Goal: Communication & Community: Answer question/provide support

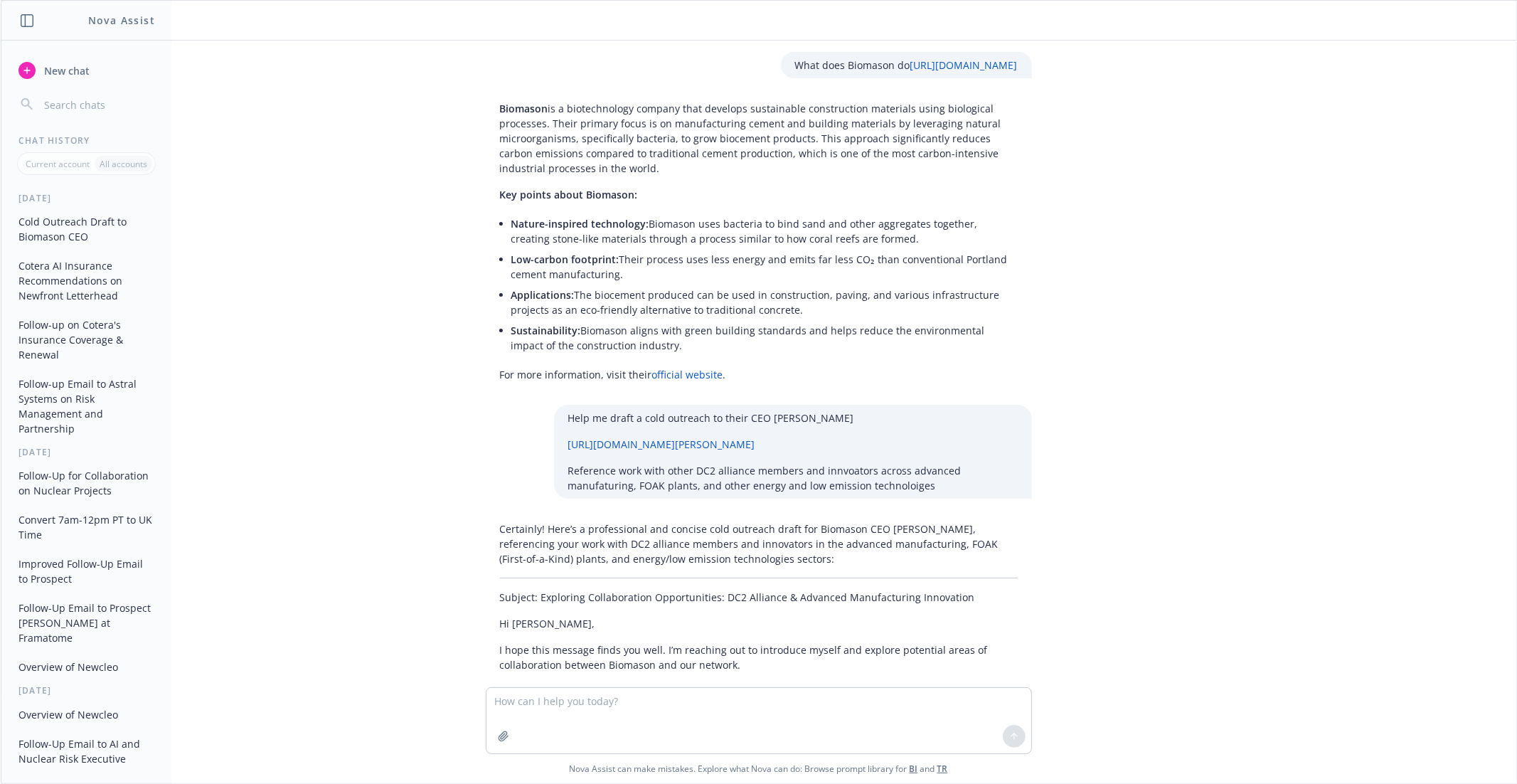
scroll to position [6692, 0]
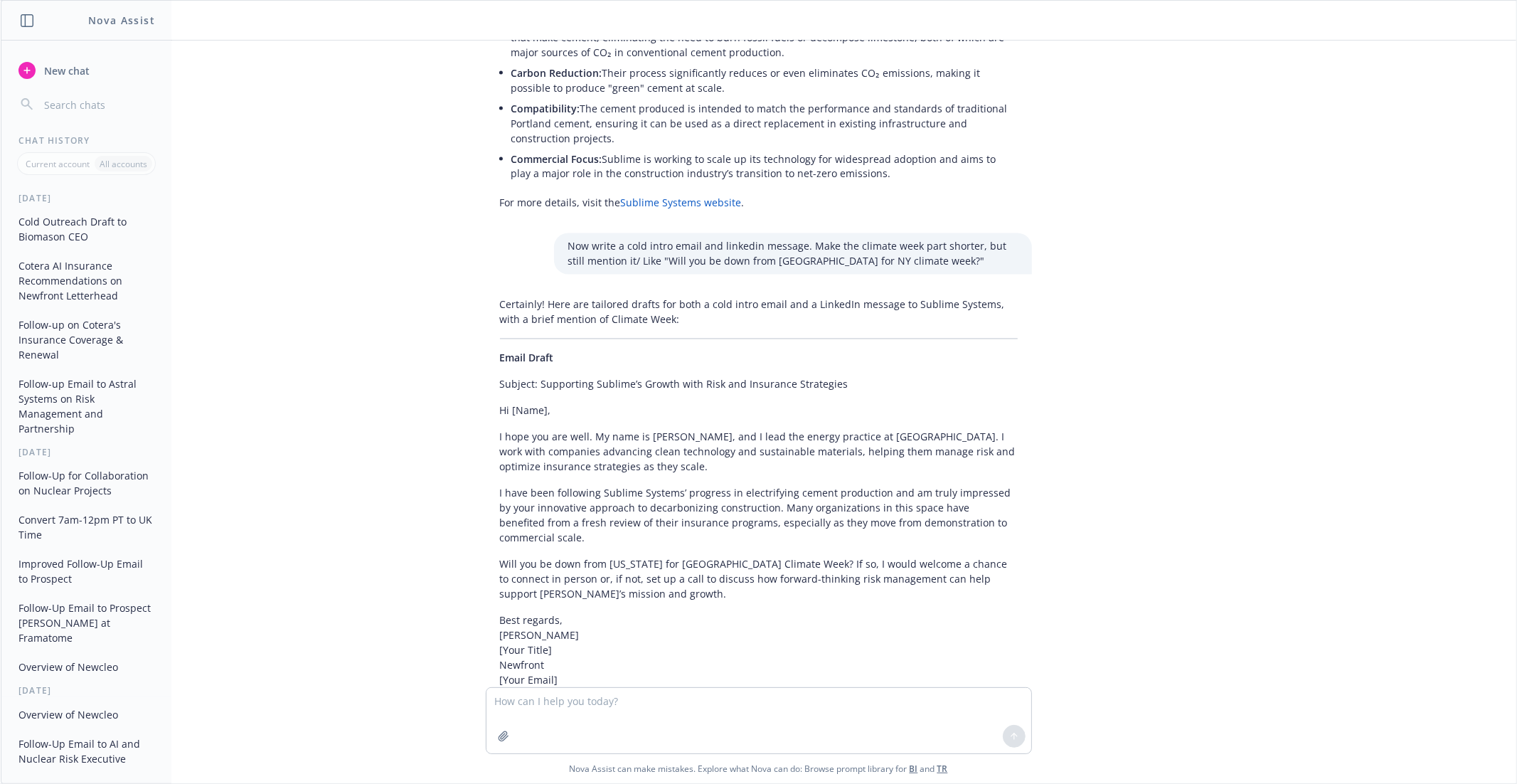
click at [569, 752] on p "Hi [Name], I lead the energy practice at [GEOGRAPHIC_DATA] and admire [PERSON_N…" at bounding box center [759, 775] width 518 height 45
copy p "Hi [Name], I lead the energy practice at [GEOGRAPHIC_DATA] and admire [PERSON_N…"
click at [605, 702] on textarea at bounding box center [758, 720] width 545 height 66
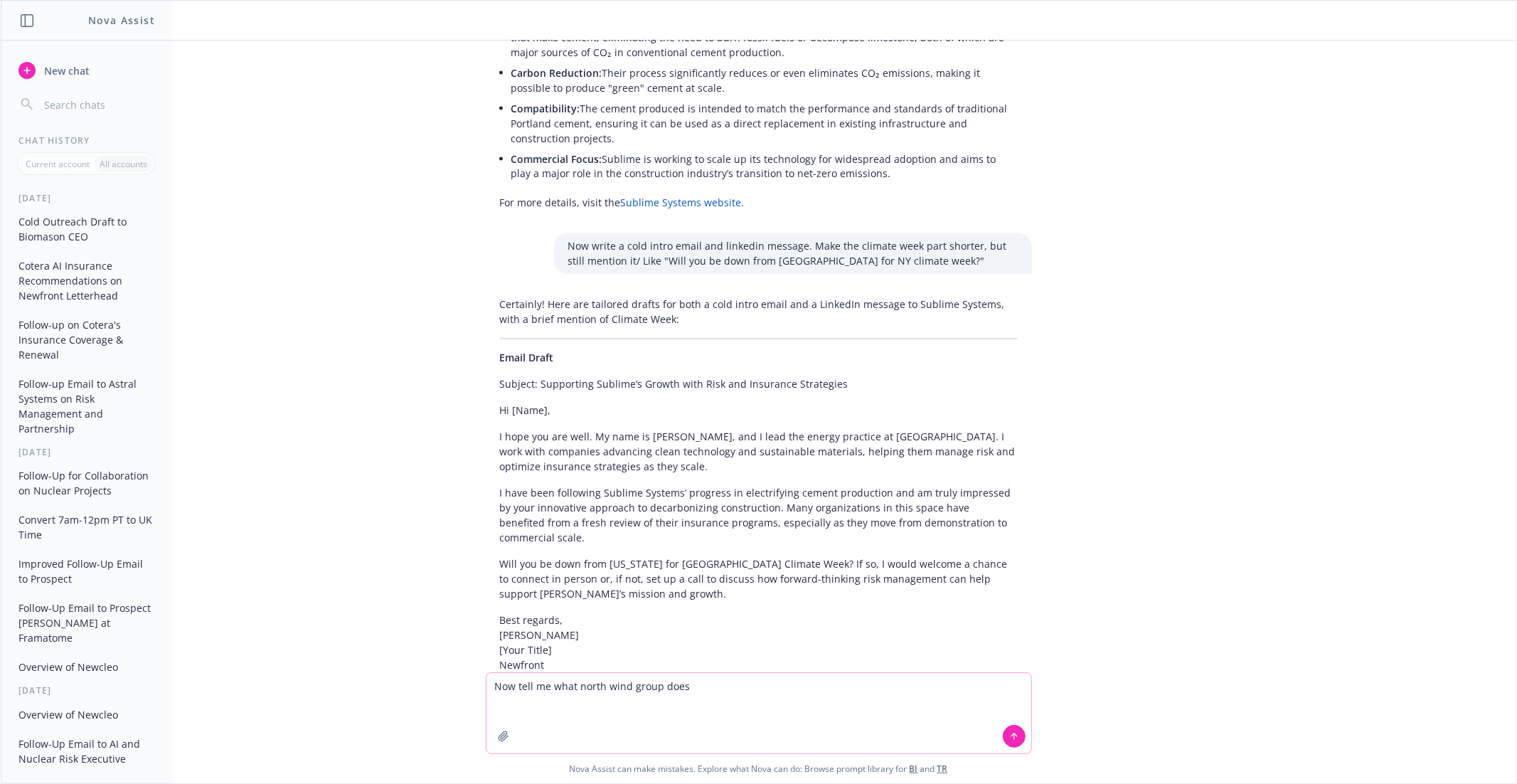
paste textarea "[URL][DOMAIN_NAME]"
type textarea "Now tell me what north wind group does [URL][DOMAIN_NAME]"
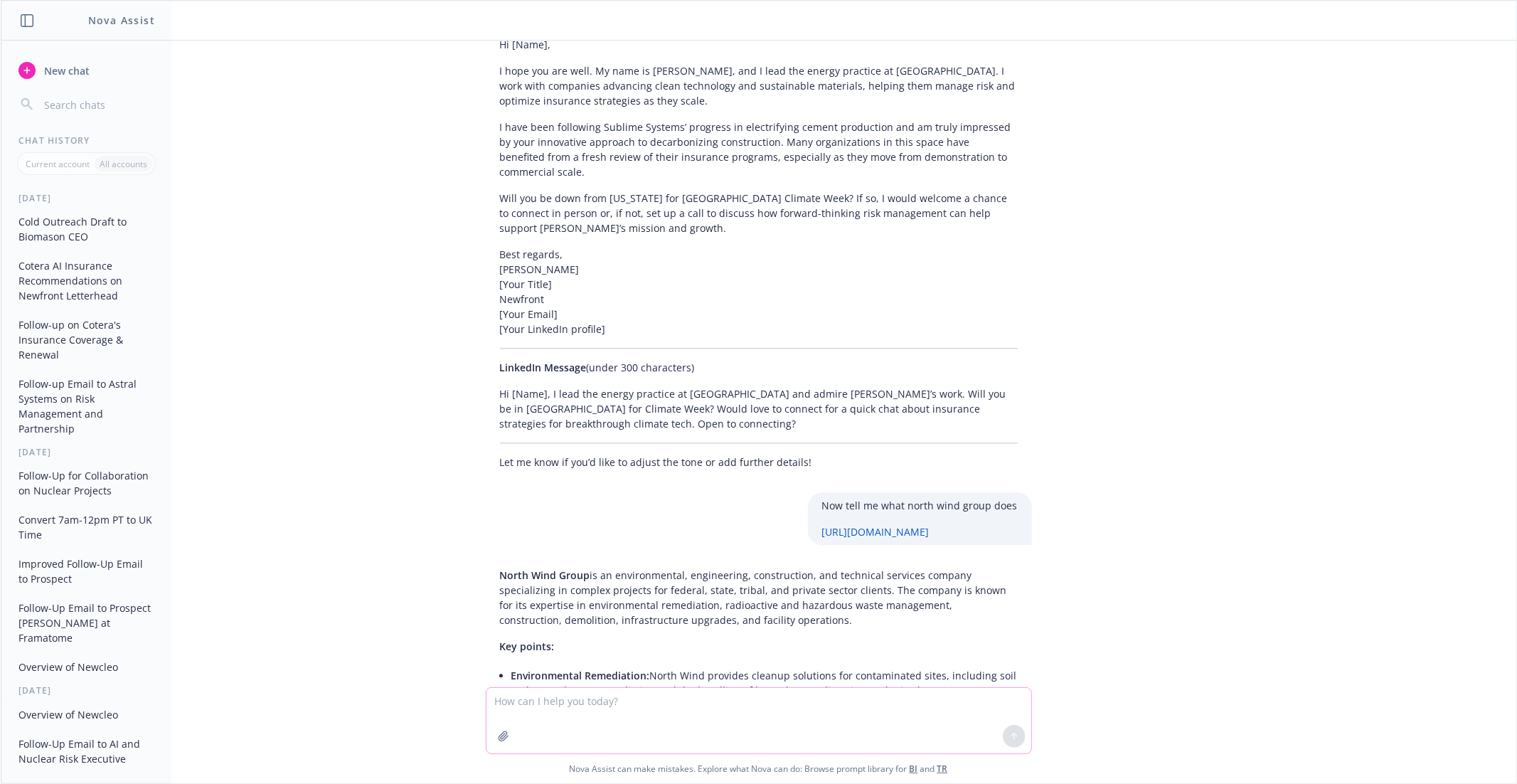
scroll to position [7142, 0]
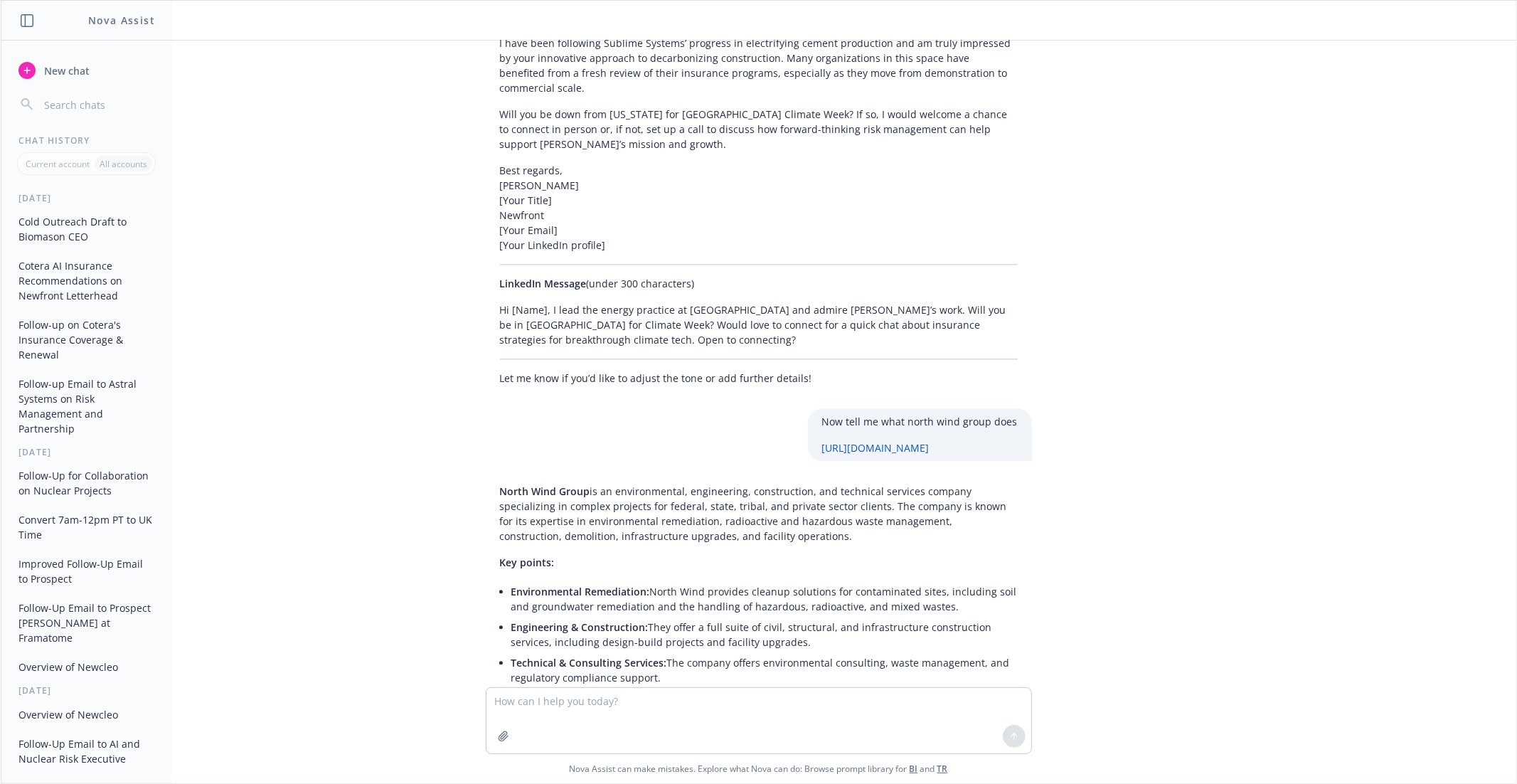
click at [971, 408] on div "Now tell me what north wind group does [URL][DOMAIN_NAME]" at bounding box center [920, 435] width 224 height 53
click at [1010, 414] on p "Now tell me what north wind group does" at bounding box center [919, 421] width 196 height 15
click at [608, 700] on textarea at bounding box center [758, 720] width 545 height 66
type textarea "Redo for north wind group"
paste textarea "[URL][DOMAIN_NAME]"
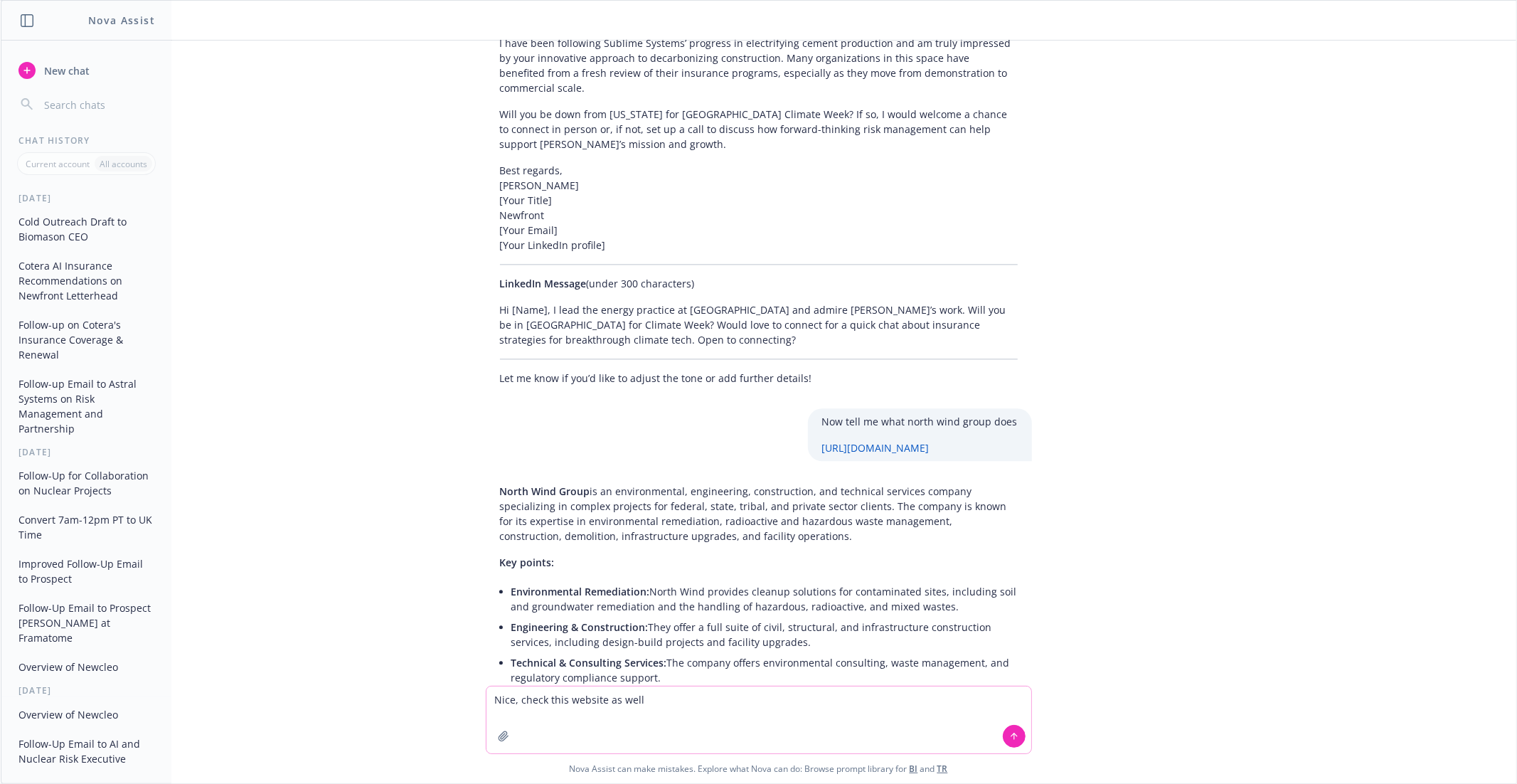
type textarea "Nice, check this website as well [URL][DOMAIN_NAME]"
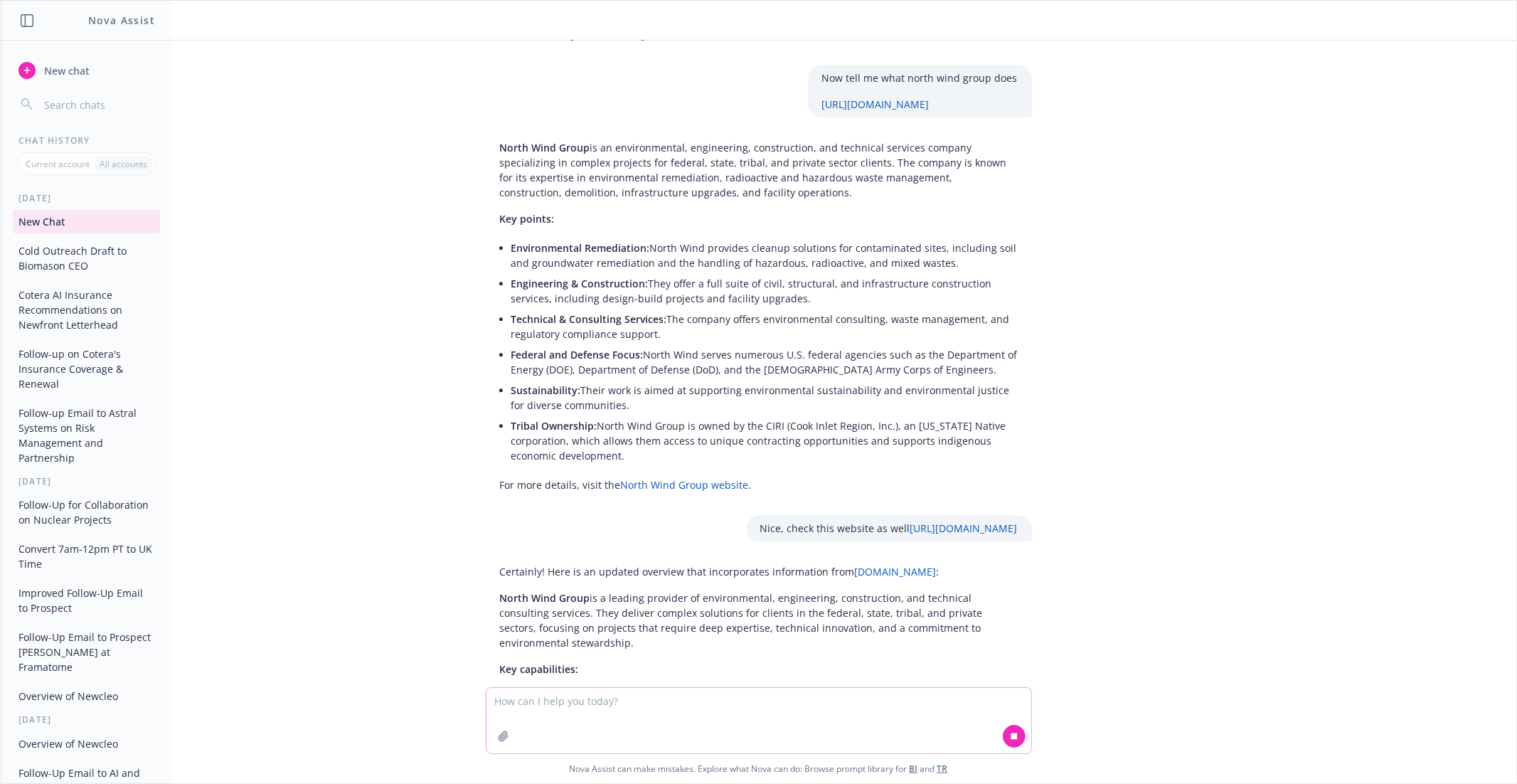
scroll to position [7521, 0]
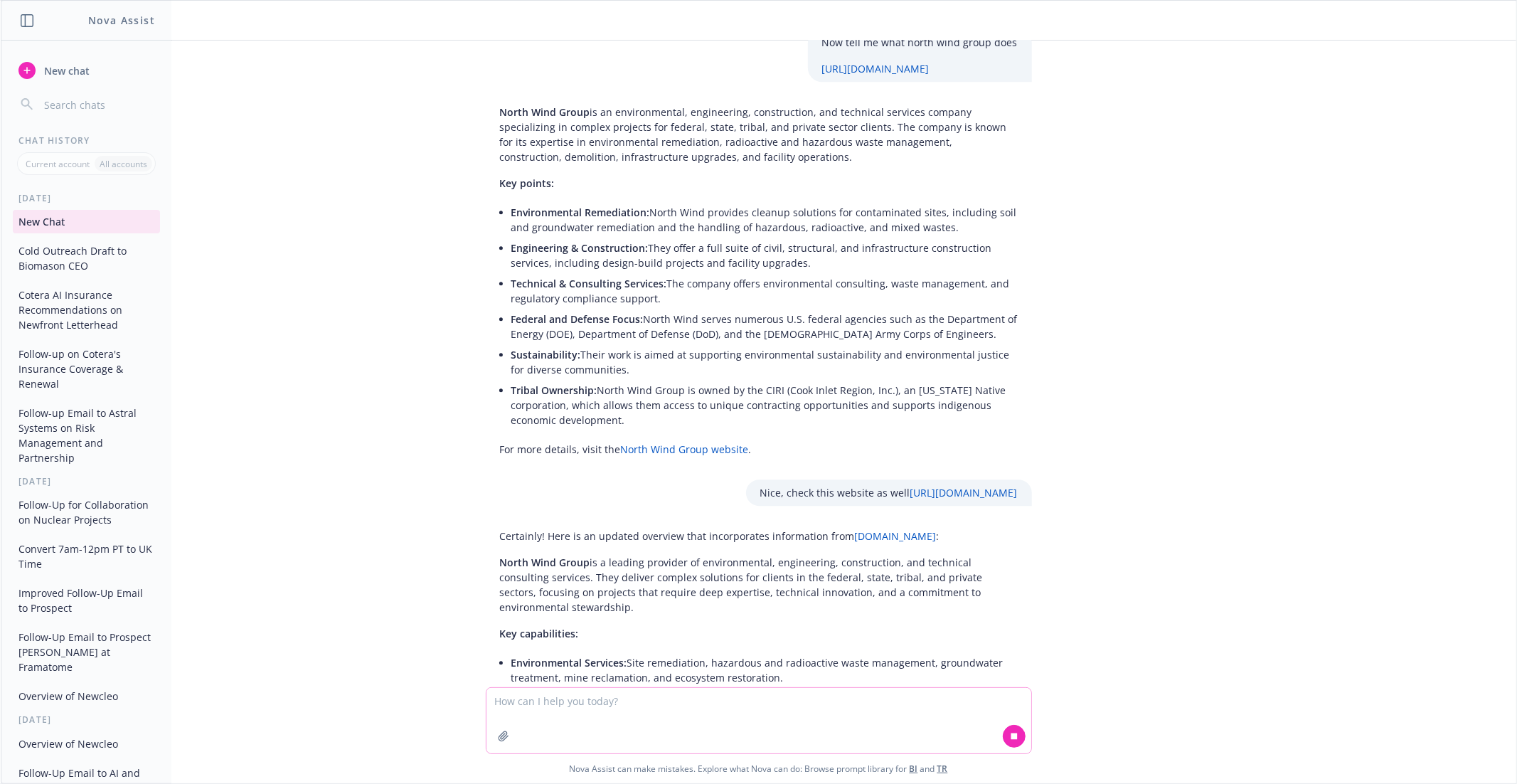
click at [600, 704] on textarea at bounding box center [758, 720] width 545 height 66
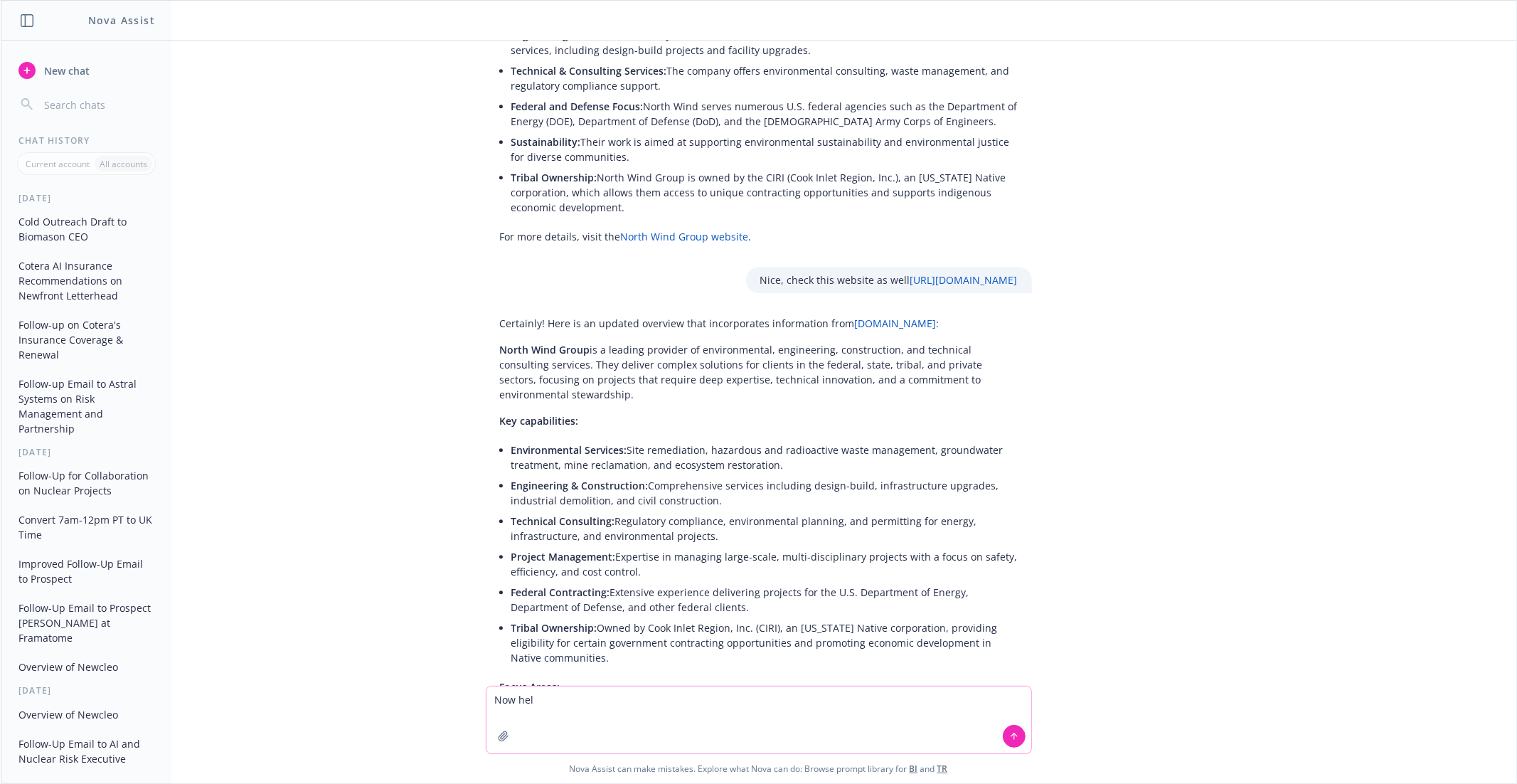
scroll to position [7746, 0]
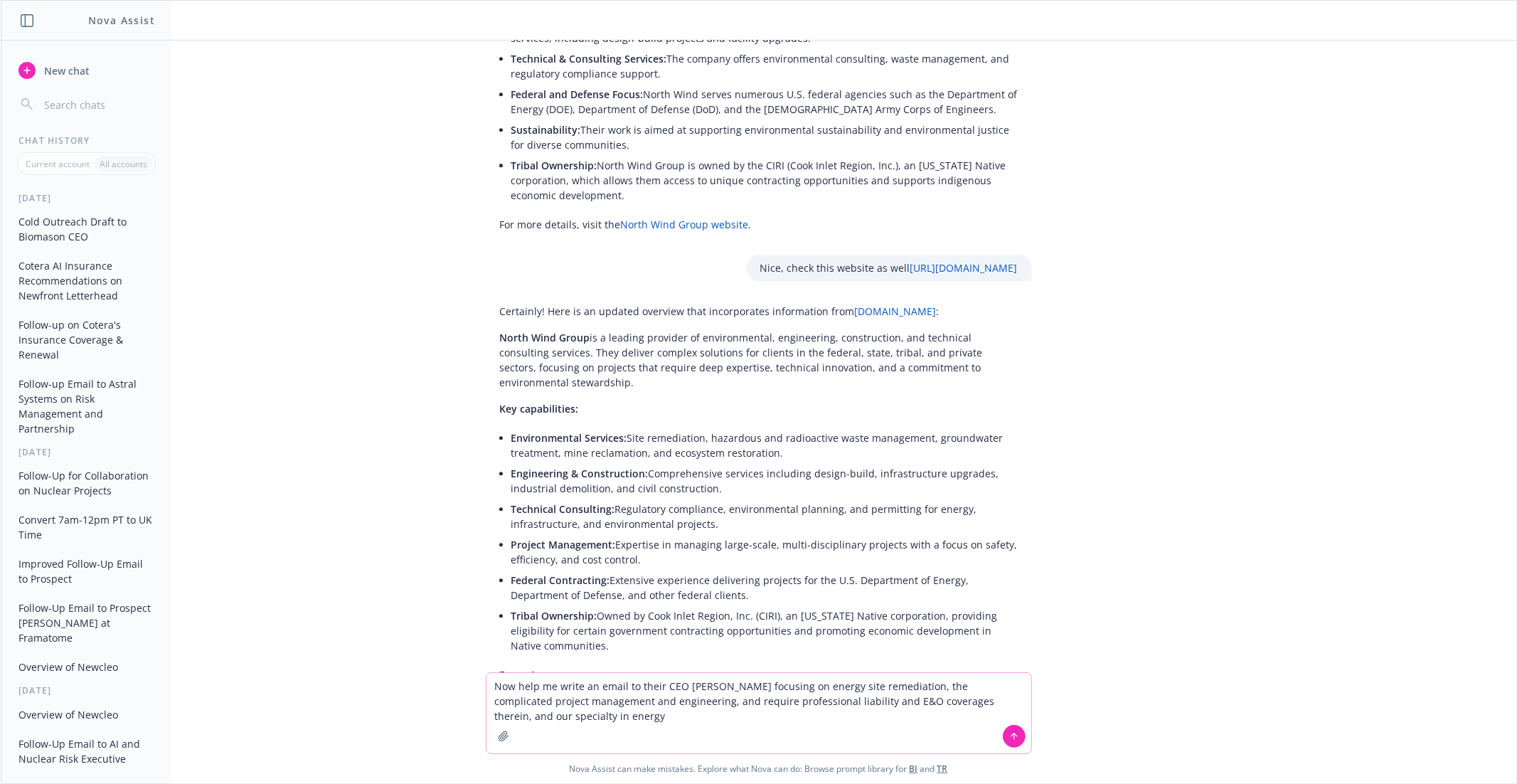
type textarea "Now help me write an email to their CEO [PERSON_NAME] focusing on energy site r…"
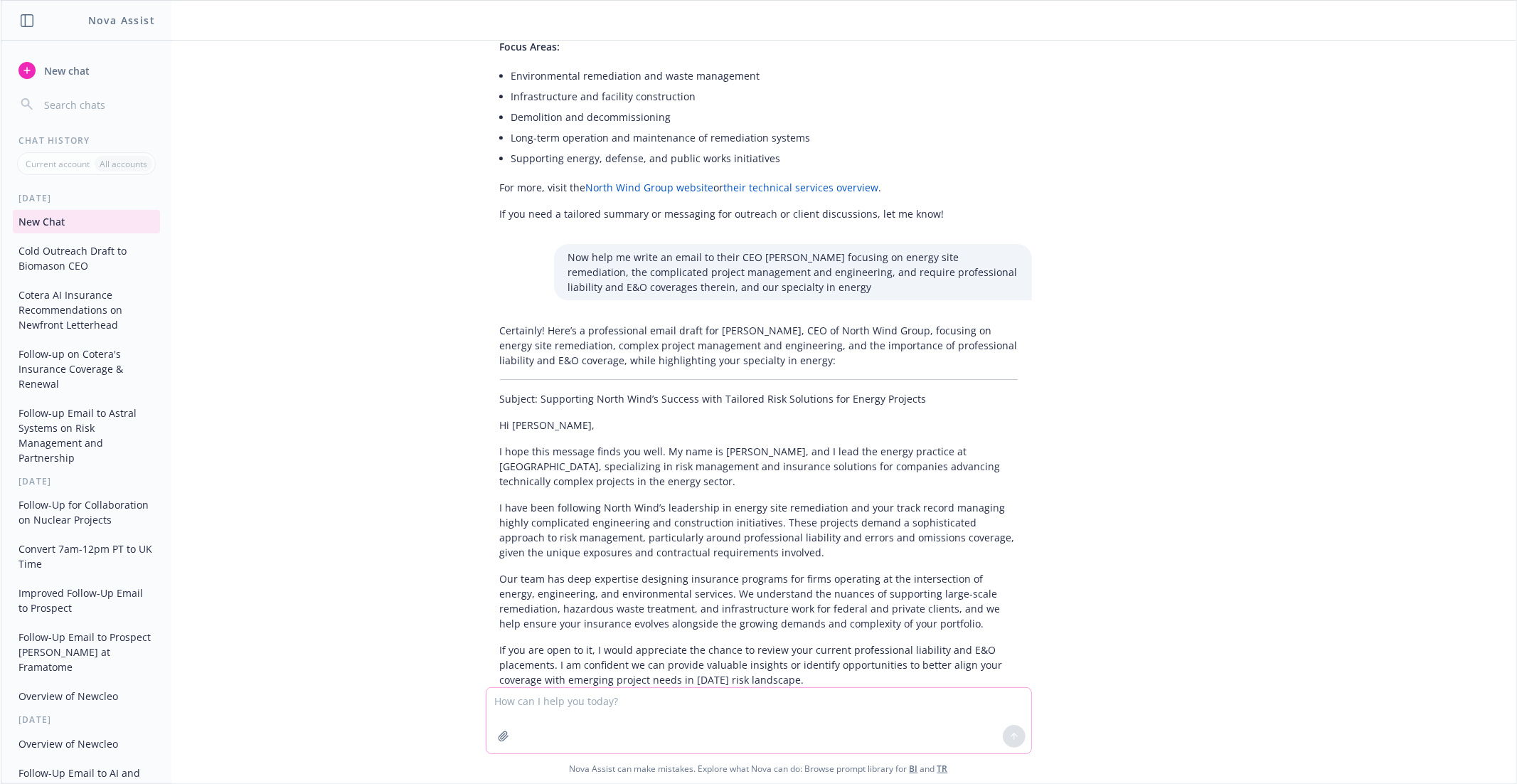
scroll to position [8375, 0]
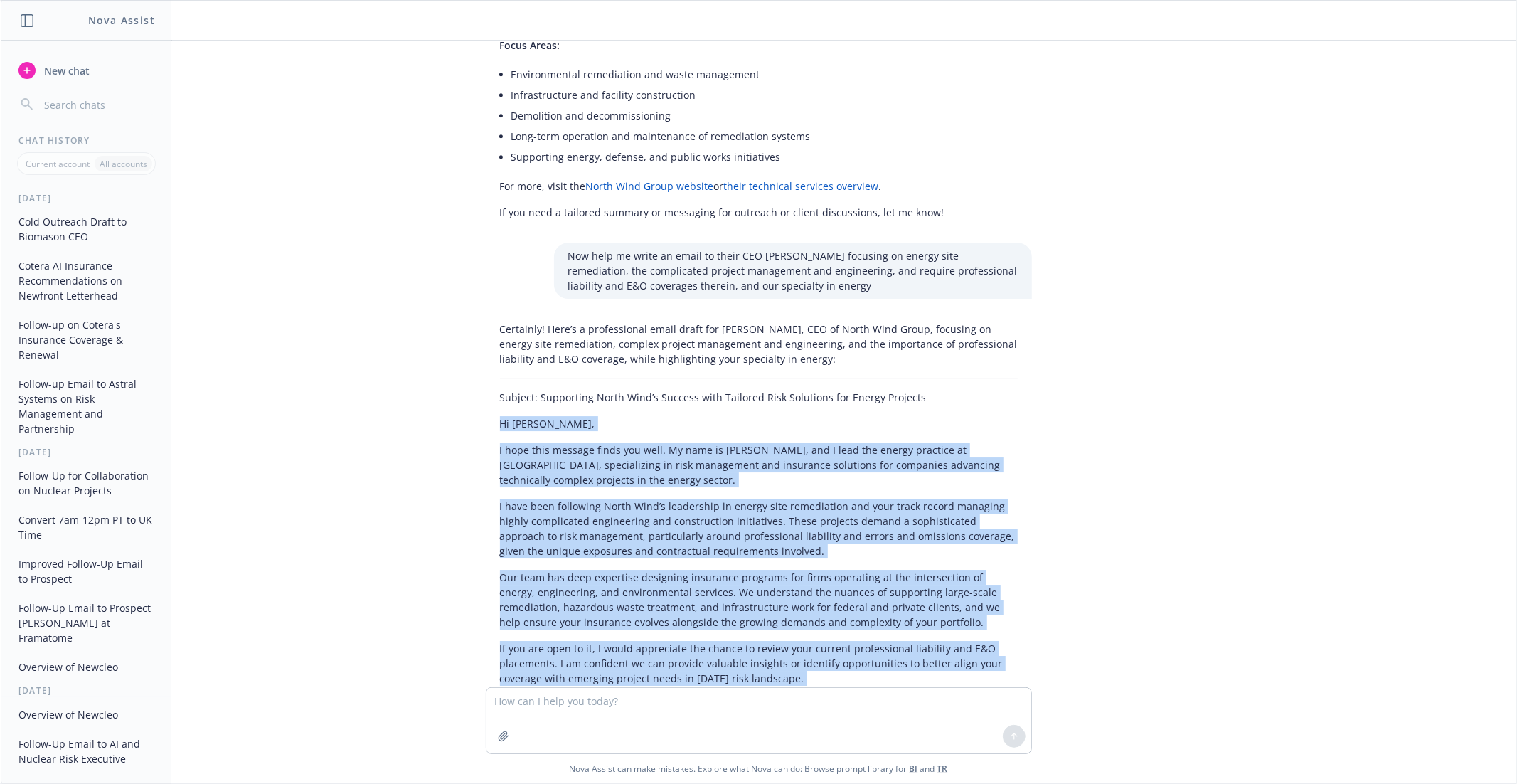
drag, startPoint x: 500, startPoint y: 220, endPoint x: 615, endPoint y: 523, distance: 324.1
click at [615, 523] on div "Certainly! Here’s a professional email draft for [PERSON_NAME], CEO of North Wi…" at bounding box center [758, 593] width 546 height 556
copy div "Lo Ipsumd, S amet cons adipisc elits doe temp. In utla et Dolorema, ali E admi …"
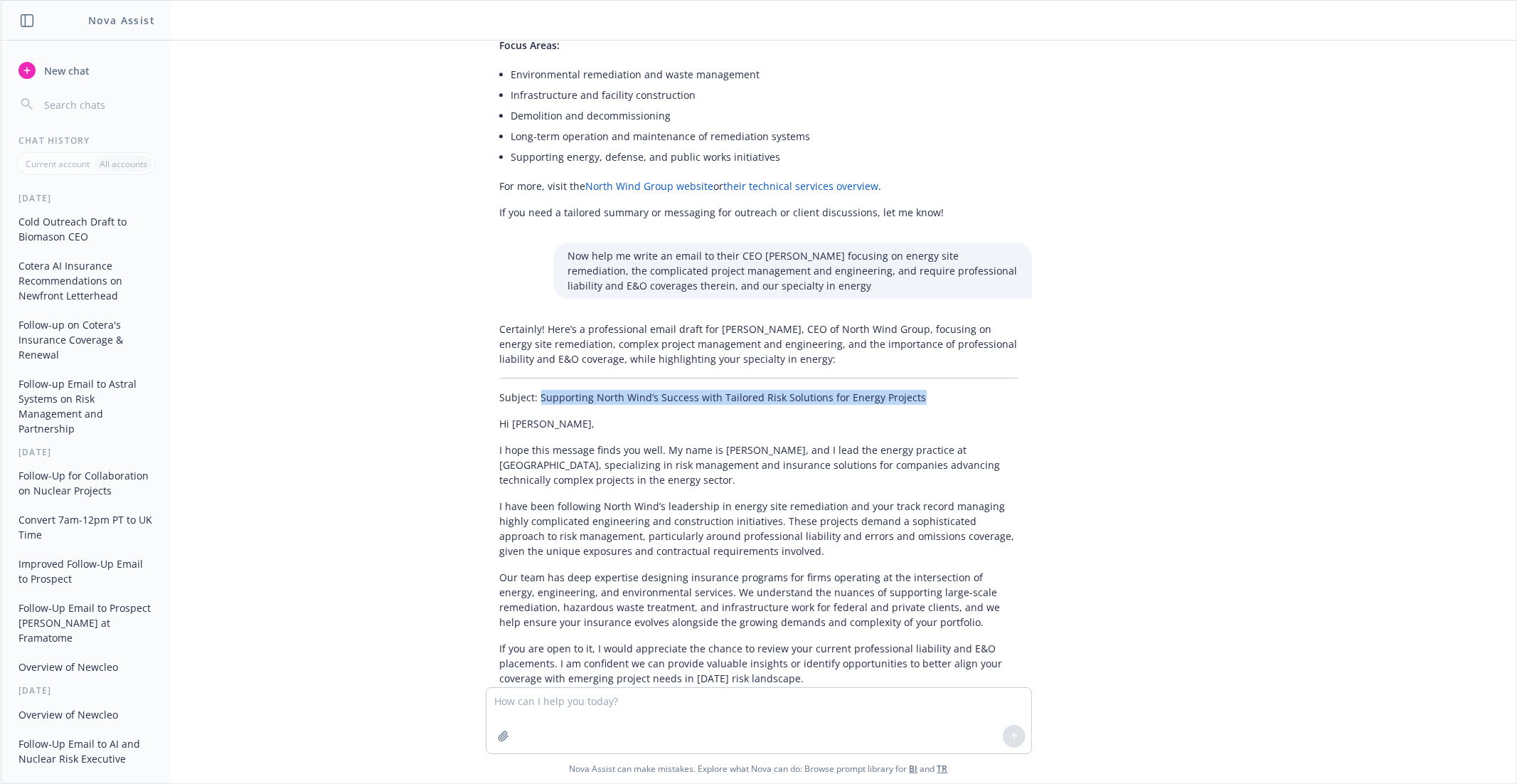
drag, startPoint x: 934, startPoint y: 196, endPoint x: 540, endPoint y: 187, distance: 394.1
click at [540, 390] on p "Subject: Supporting North Wind’s Success with Tailored Risk Solutions for Energ…" at bounding box center [759, 397] width 518 height 15
copy p "Supporting North Wind’s Success with Tailored Risk Solutions for Energy Projects"
